Goal: Task Accomplishment & Management: Complete application form

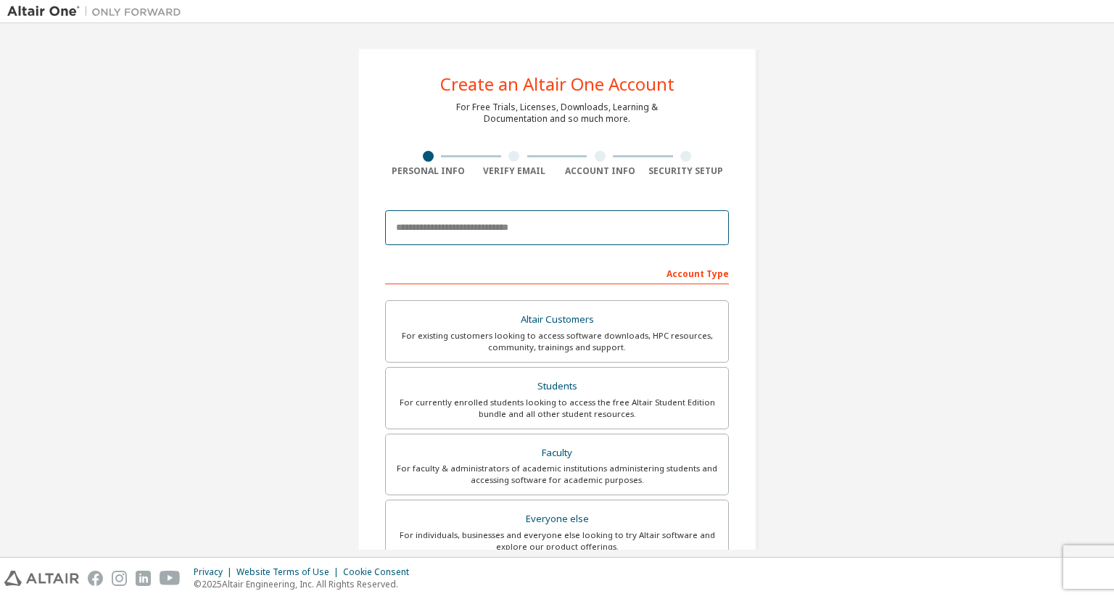
click at [526, 241] on input "email" at bounding box center [557, 227] width 344 height 35
type input "**********"
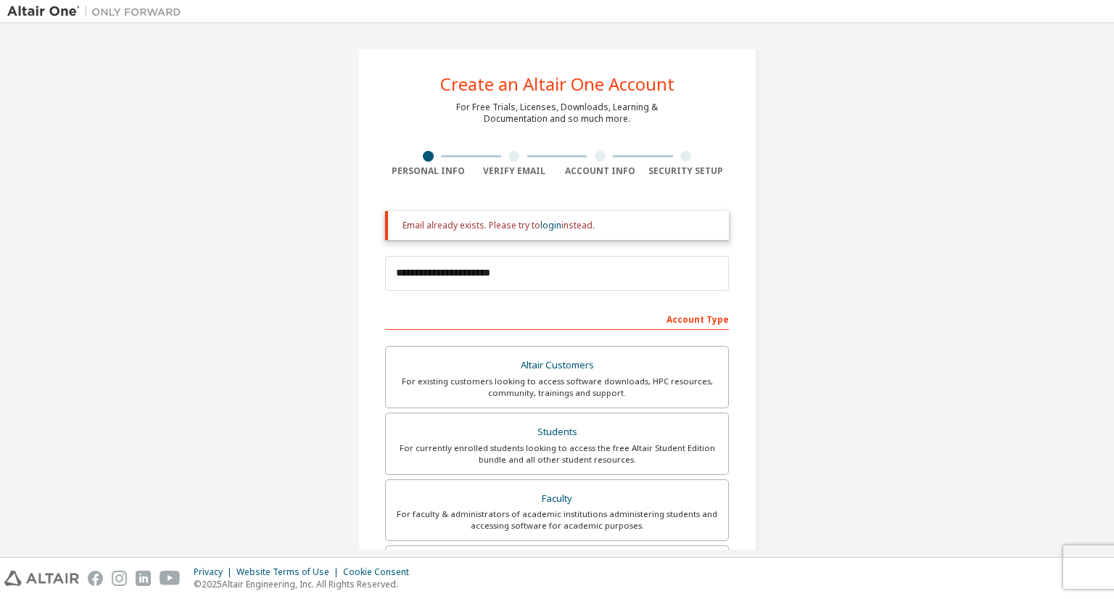
click at [537, 231] on div "Email already exists. Please try to login instead." at bounding box center [557, 225] width 344 height 29
click at [540, 229] on link "login" at bounding box center [550, 225] width 21 height 12
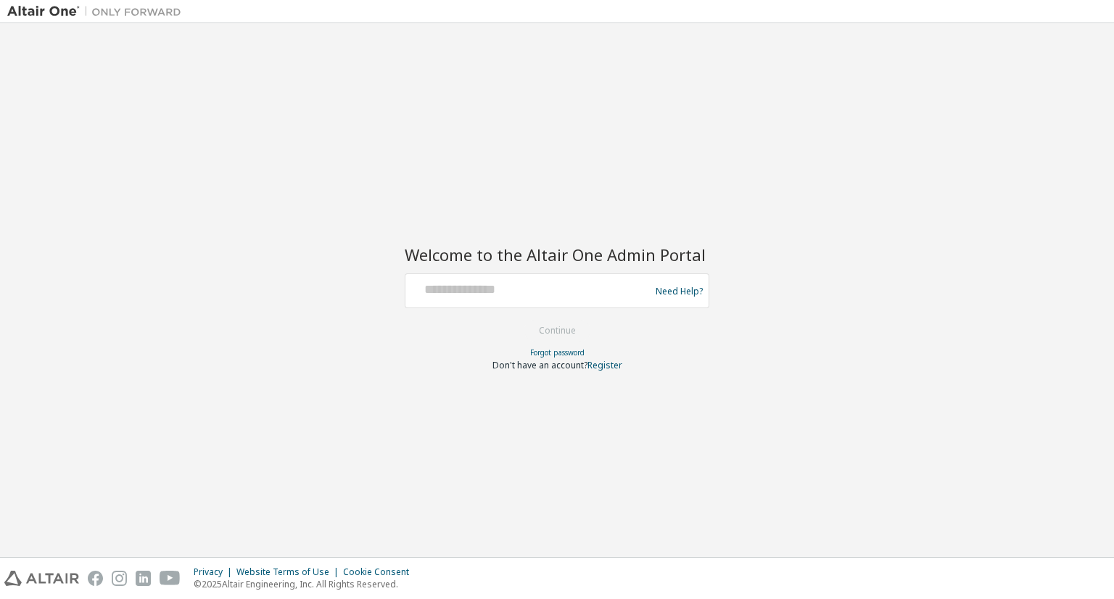
click at [529, 308] on form "Need Help? Please make sure that you provide your Global Login as email (e.g. @…" at bounding box center [557, 322] width 305 height 98
click at [522, 302] on div at bounding box center [529, 291] width 237 height 28
click at [513, 297] on div at bounding box center [529, 291] width 237 height 28
click at [492, 291] on input "text" at bounding box center [529, 287] width 237 height 21
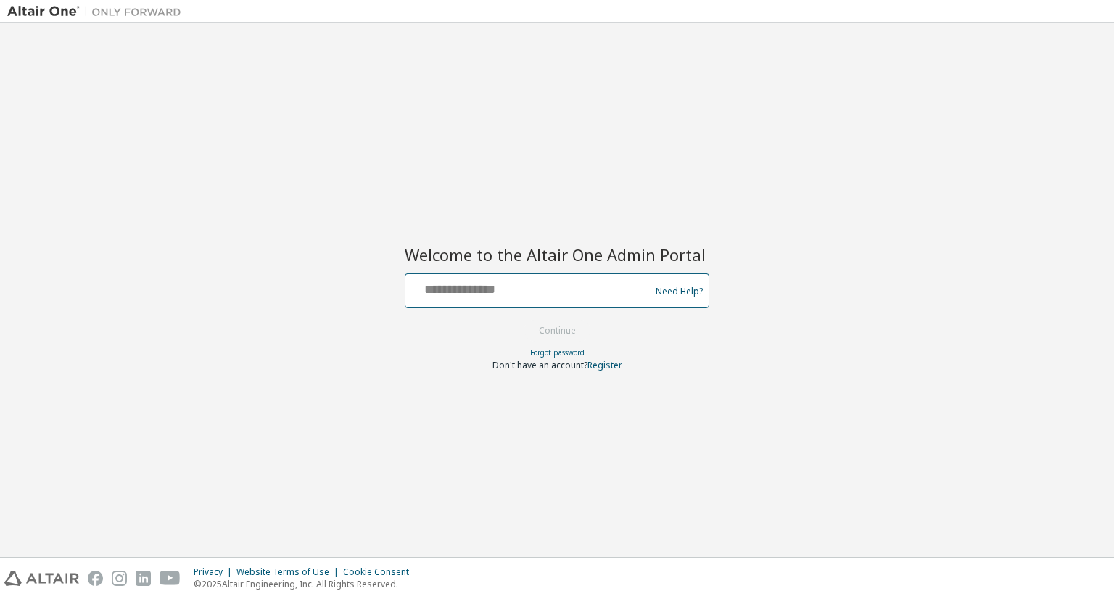
click at [492, 291] on input "text" at bounding box center [529, 287] width 237 height 21
type input "**********"
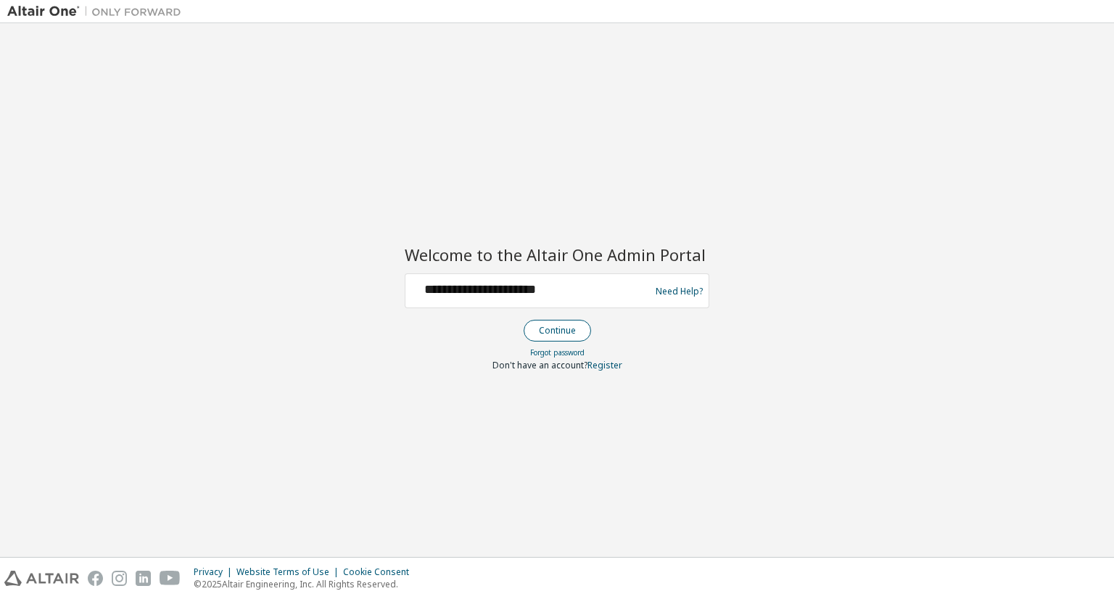
click at [540, 334] on button "Continue" at bounding box center [557, 331] width 67 height 22
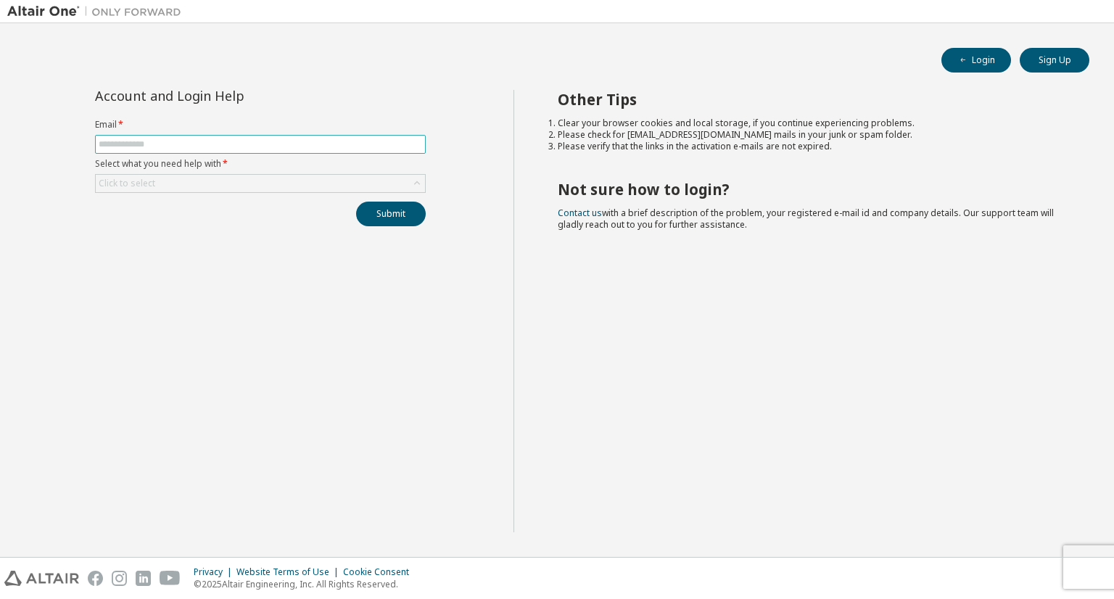
click at [340, 149] on span at bounding box center [260, 144] width 331 height 19
click at [329, 144] on input "text" at bounding box center [260, 145] width 323 height 12
type input "**********"
click at [258, 183] on div "Click to select" at bounding box center [260, 183] width 329 height 17
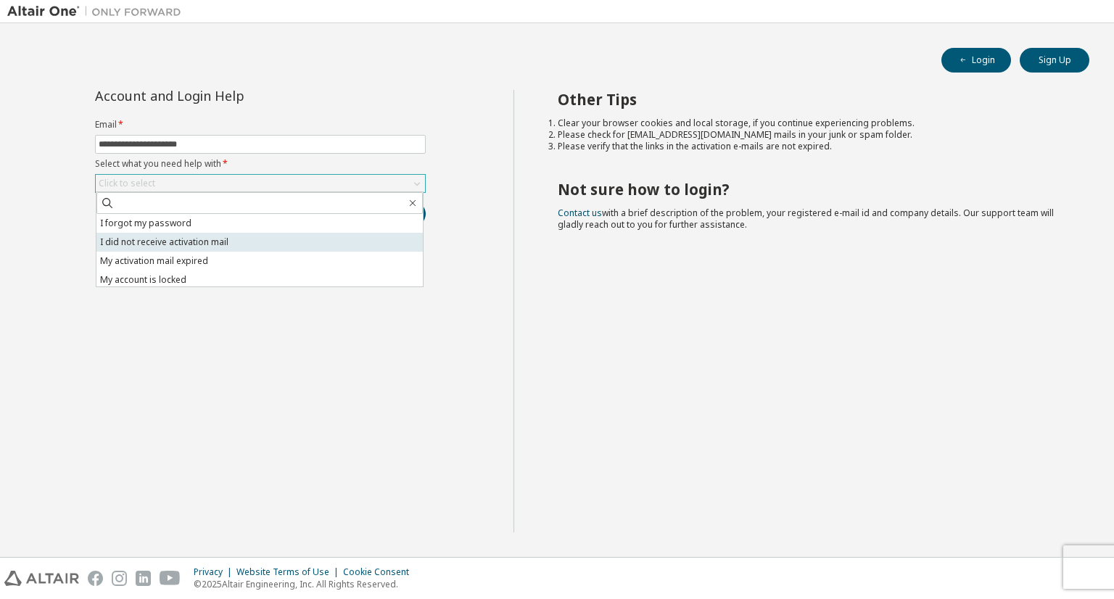
click at [223, 252] on li "My activation mail expired" at bounding box center [259, 261] width 326 height 19
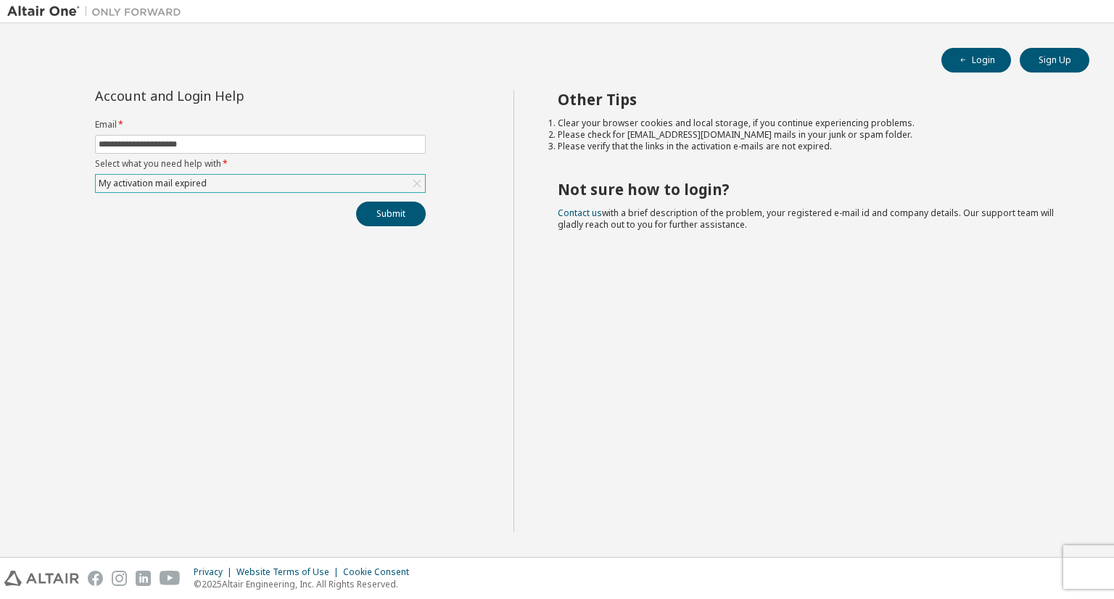
click at [236, 189] on div "My activation mail expired" at bounding box center [260, 183] width 329 height 17
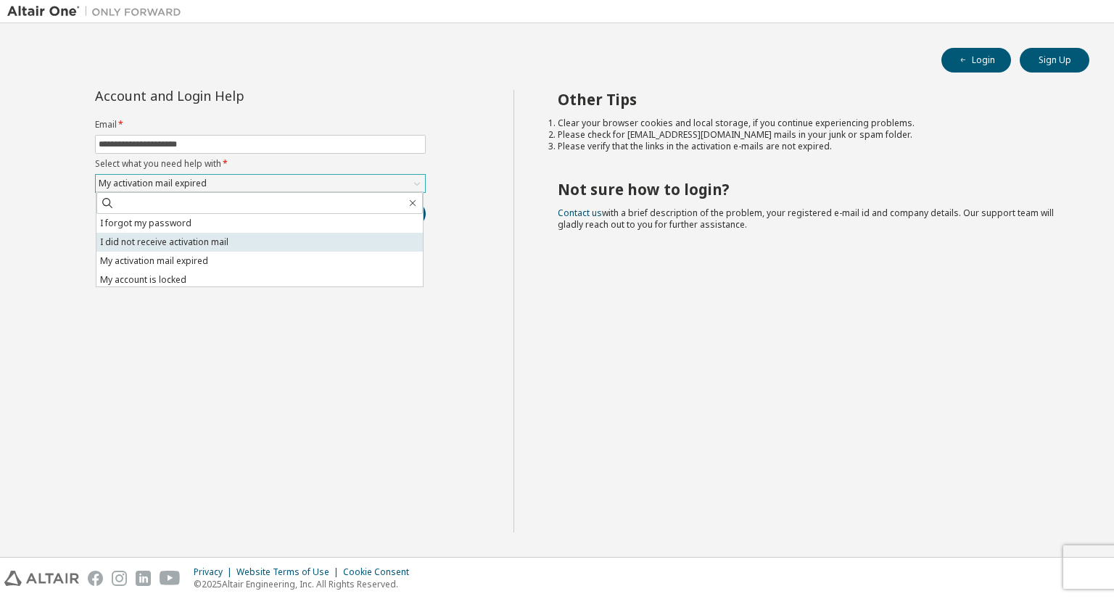
click at [229, 241] on li "I did not receive activation mail" at bounding box center [259, 242] width 326 height 19
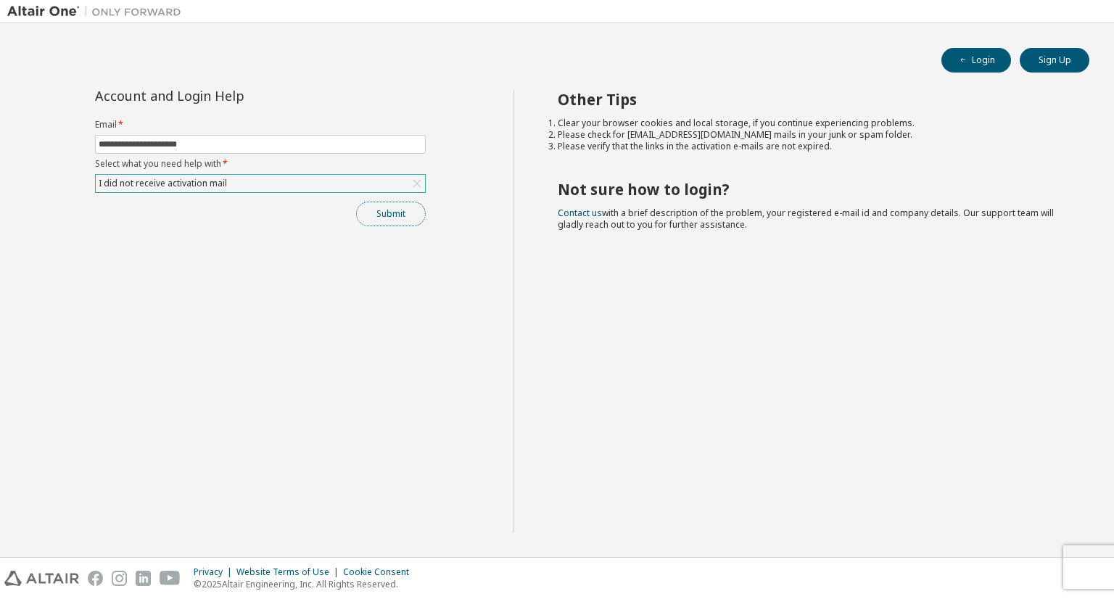
click at [363, 212] on button "Submit" at bounding box center [391, 214] width 70 height 25
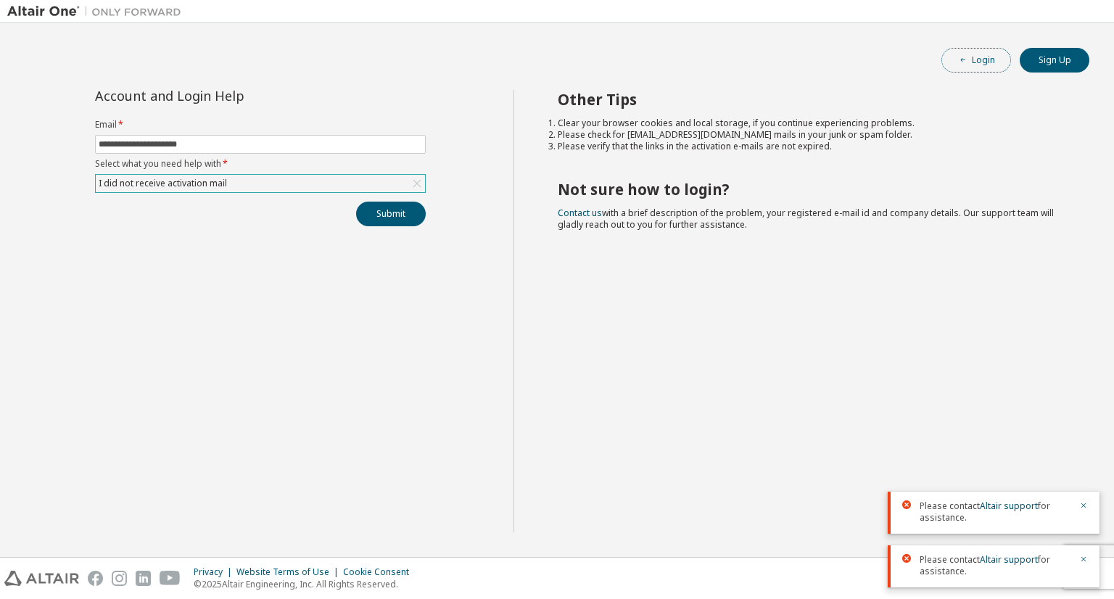
click at [953, 67] on button "Login" at bounding box center [976, 60] width 70 height 25
